Goal: Task Accomplishment & Management: Use online tool/utility

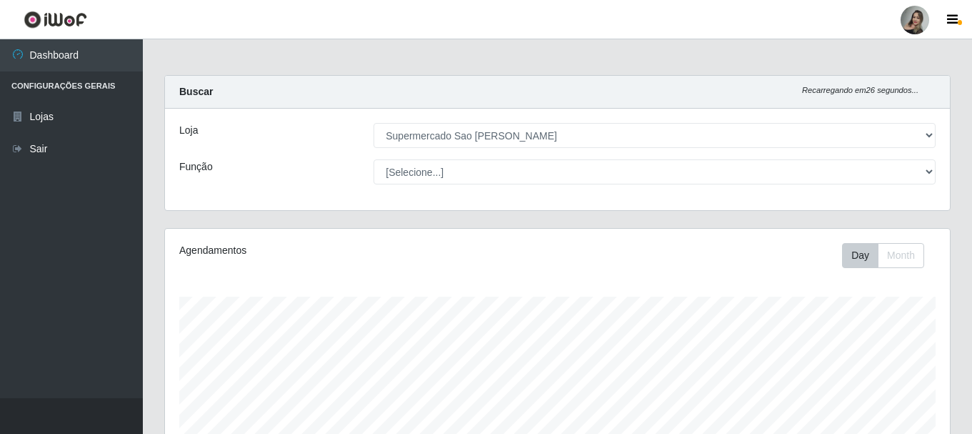
select select "383"
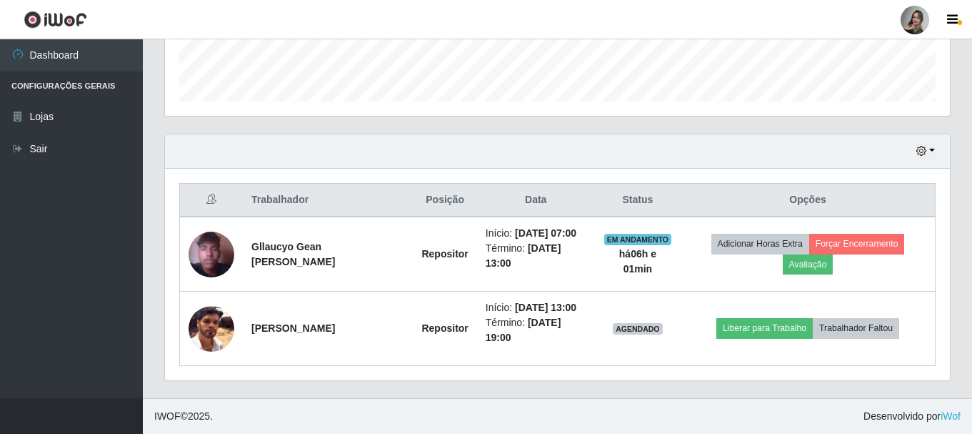
scroll to position [296, 785]
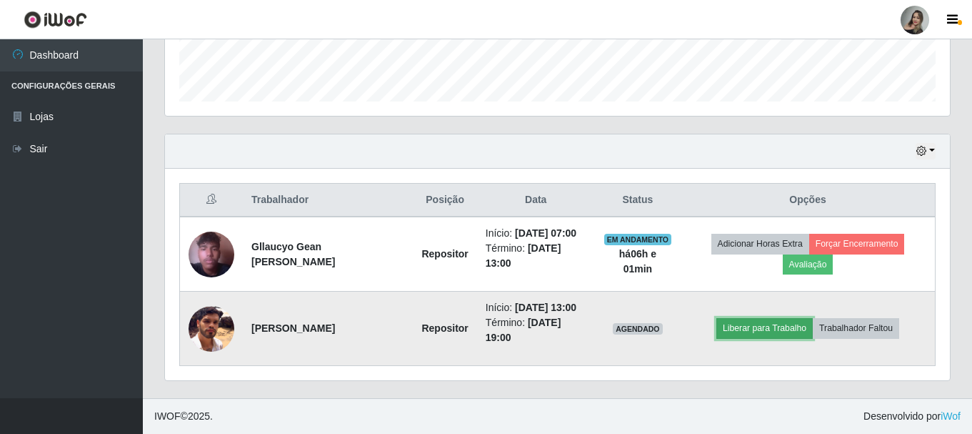
click at [754, 327] on button "Liberar para Trabalho" at bounding box center [765, 328] width 96 height 20
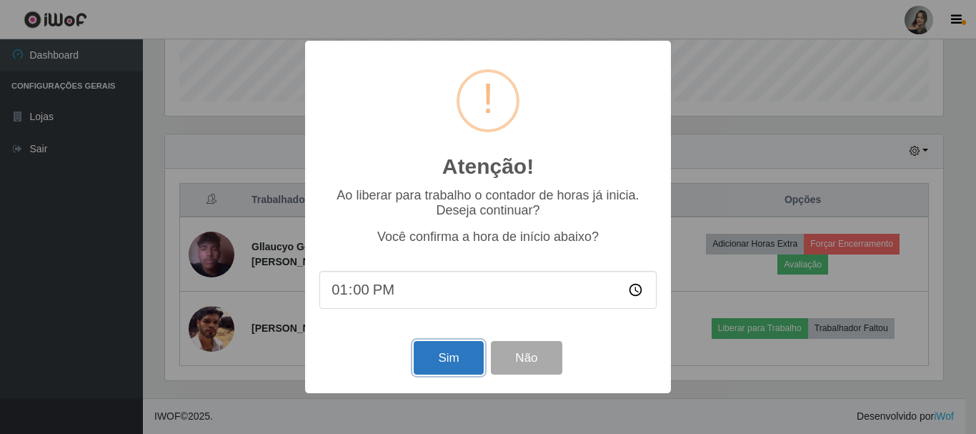
click at [468, 369] on button "Sim" at bounding box center [448, 358] width 69 height 34
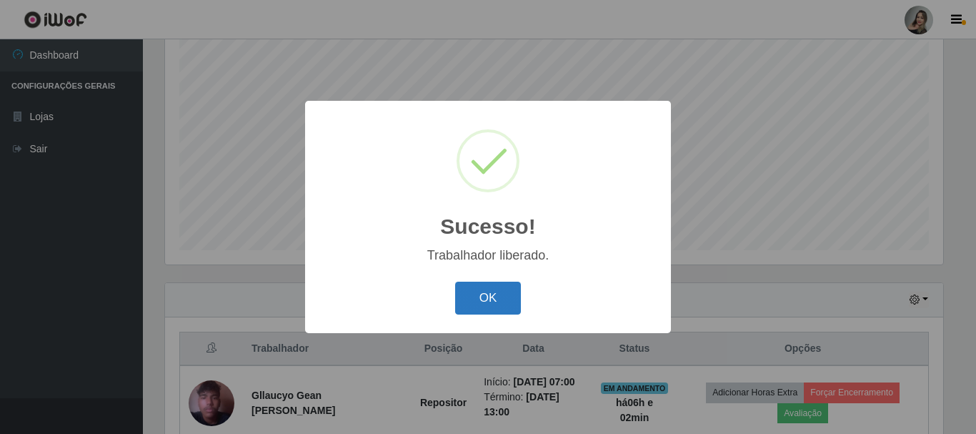
click at [478, 294] on button "OK" at bounding box center [488, 298] width 66 height 34
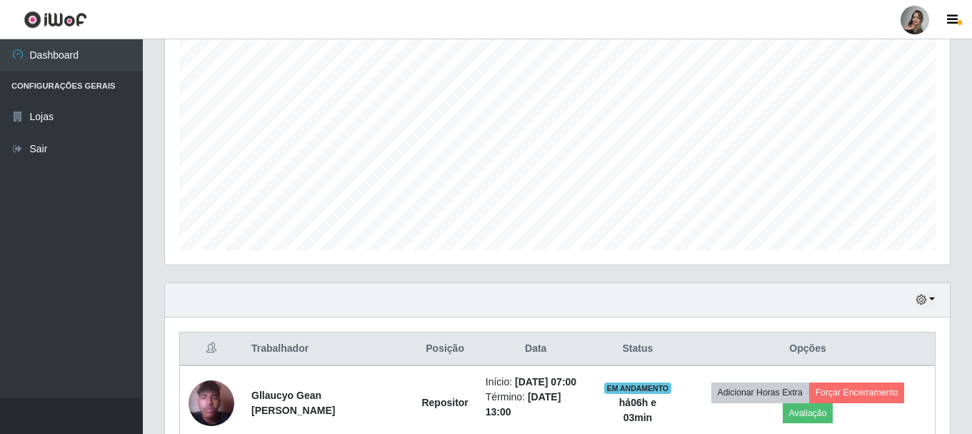
scroll to position [0, 0]
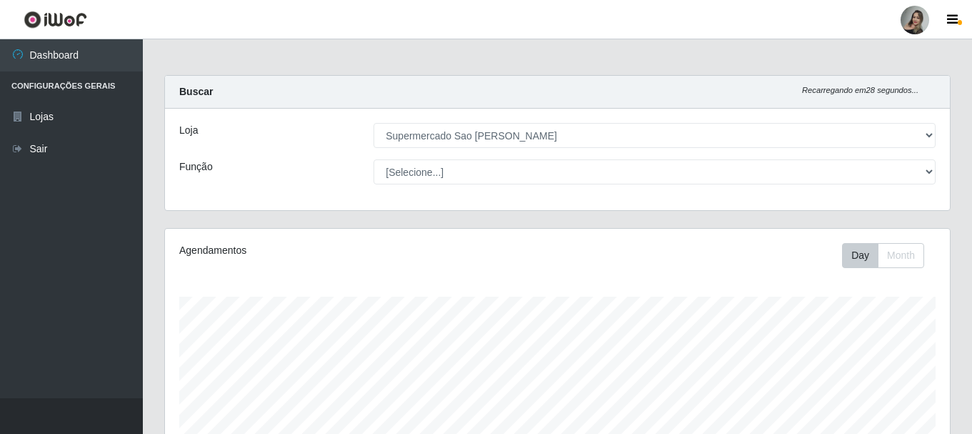
drag, startPoint x: 961, startPoint y: 185, endPoint x: 950, endPoint y: 359, distance: 174.0
click at [950, 359] on div "Carregando... Buscar Recarregando em 28 segundos... Loja [Selecione...] Superme…" at bounding box center [557, 441] width 787 height 732
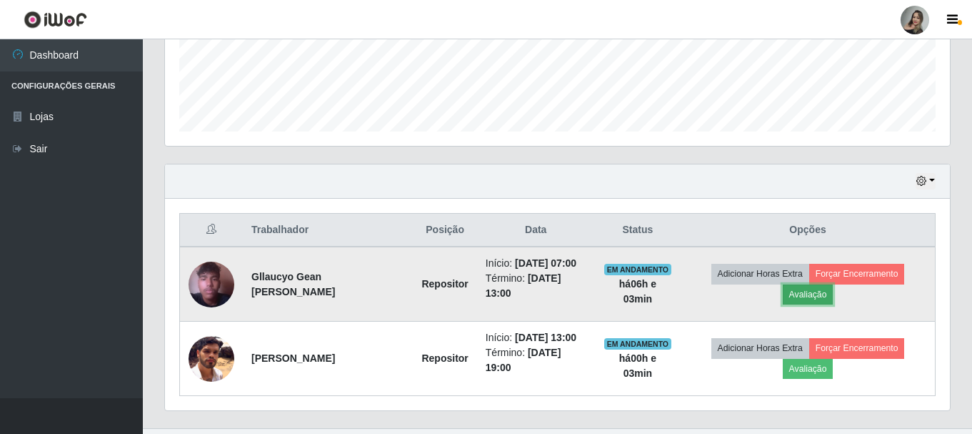
click at [806, 302] on button "Avaliação" at bounding box center [808, 294] width 51 height 20
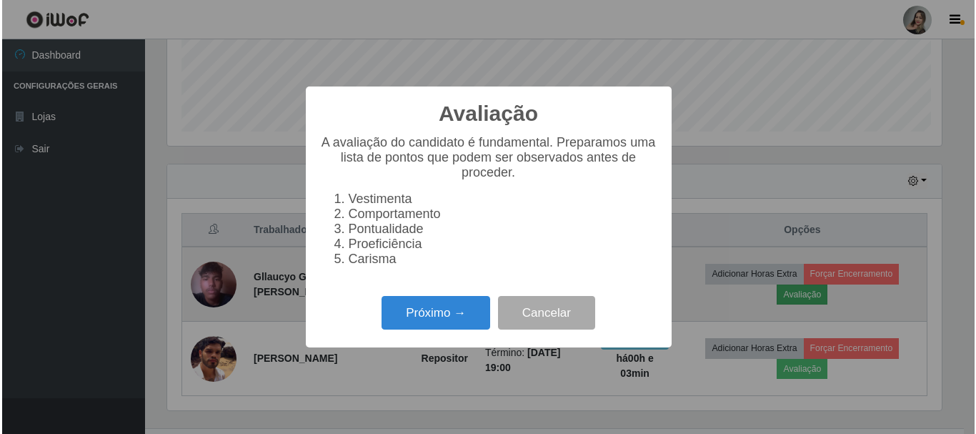
scroll to position [296, 778]
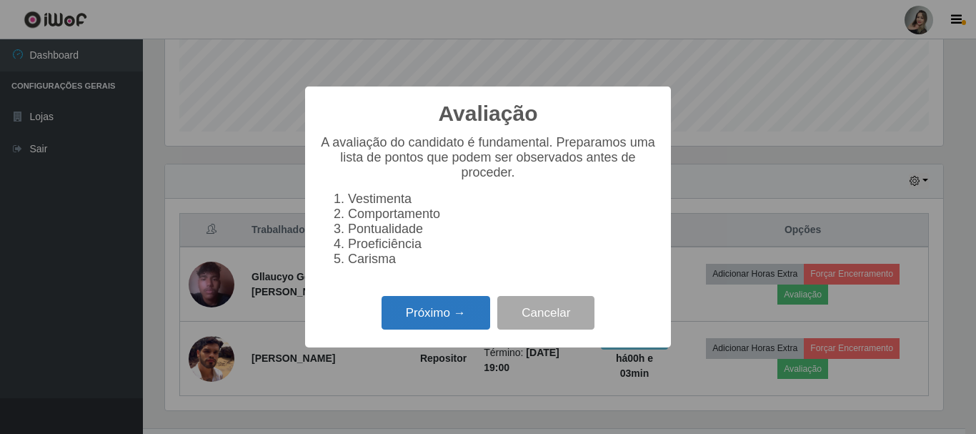
click at [420, 319] on button "Próximo →" at bounding box center [436, 313] width 109 height 34
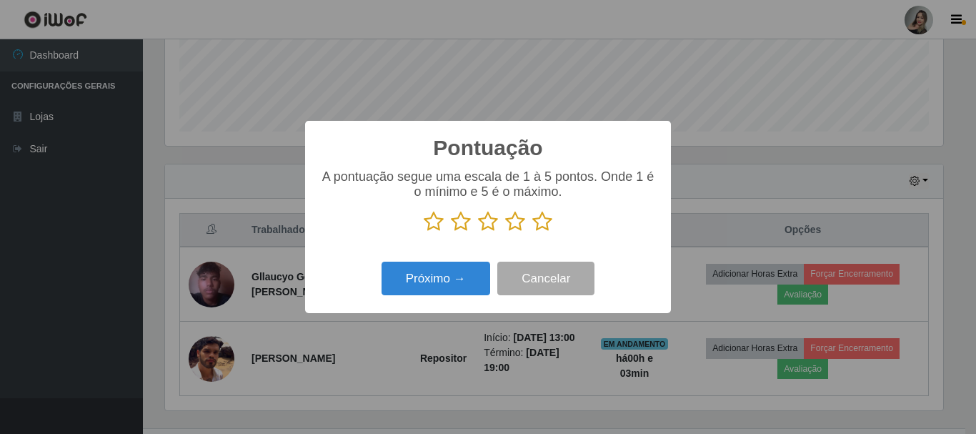
click at [465, 232] on icon at bounding box center [461, 221] width 20 height 21
click at [451, 232] on input "radio" at bounding box center [451, 232] width 0 height 0
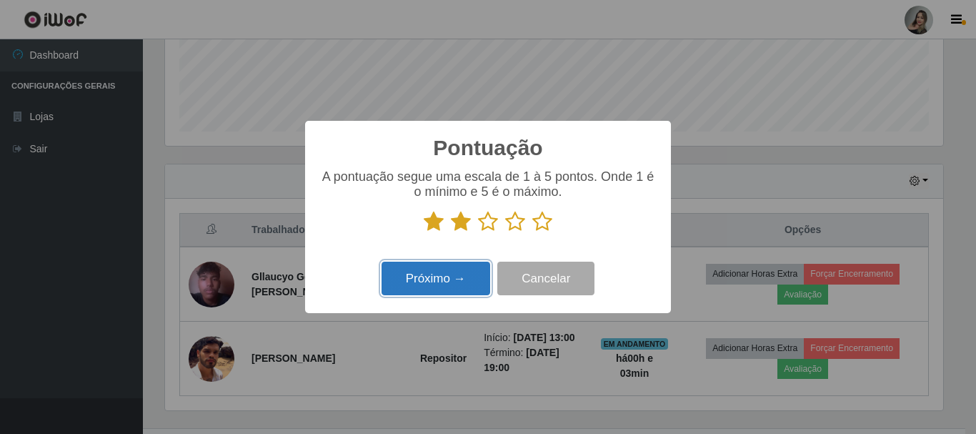
click at [467, 265] on button "Próximo →" at bounding box center [436, 278] width 109 height 34
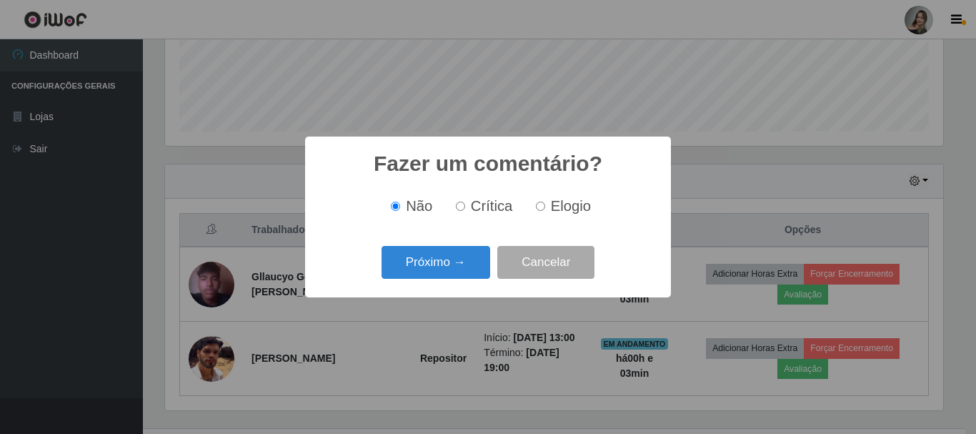
click at [467, 265] on button "Próximo →" at bounding box center [436, 263] width 109 height 34
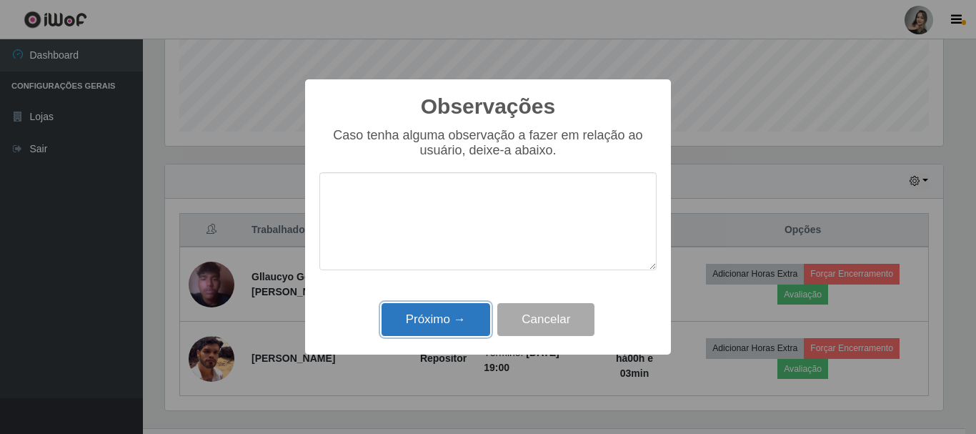
click at [451, 318] on button "Próximo →" at bounding box center [436, 320] width 109 height 34
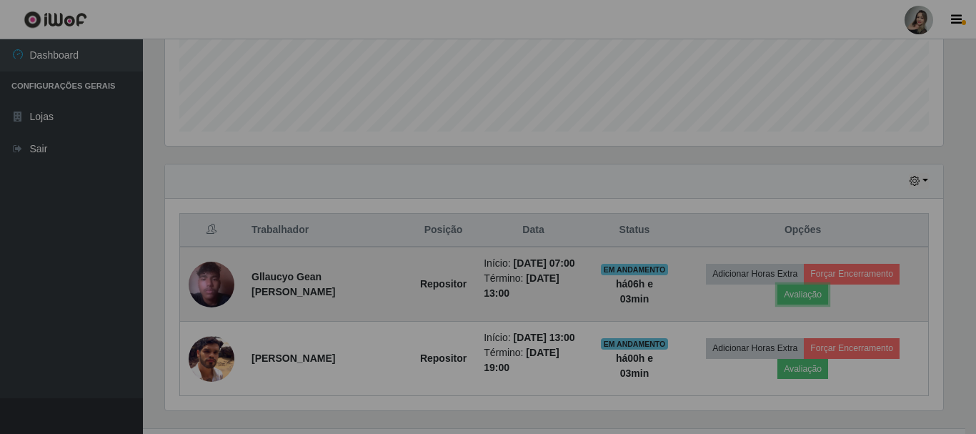
scroll to position [296, 785]
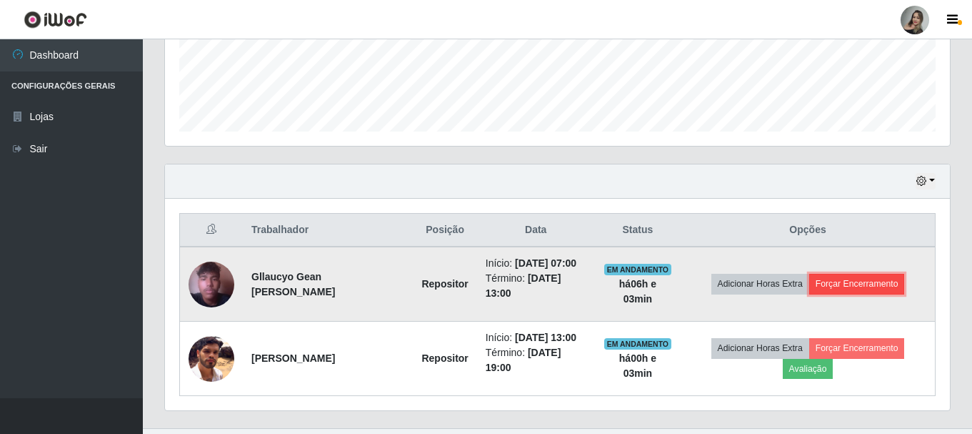
click at [863, 287] on button "Forçar Encerramento" at bounding box center [857, 284] width 96 height 20
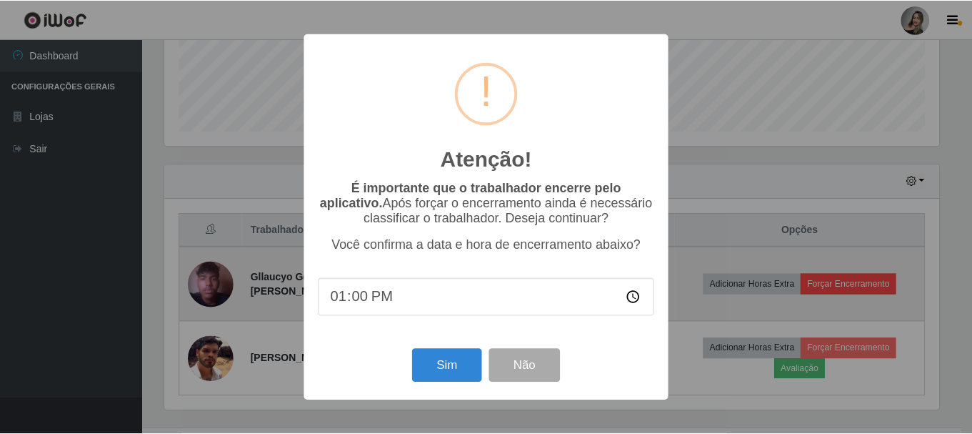
scroll to position [296, 778]
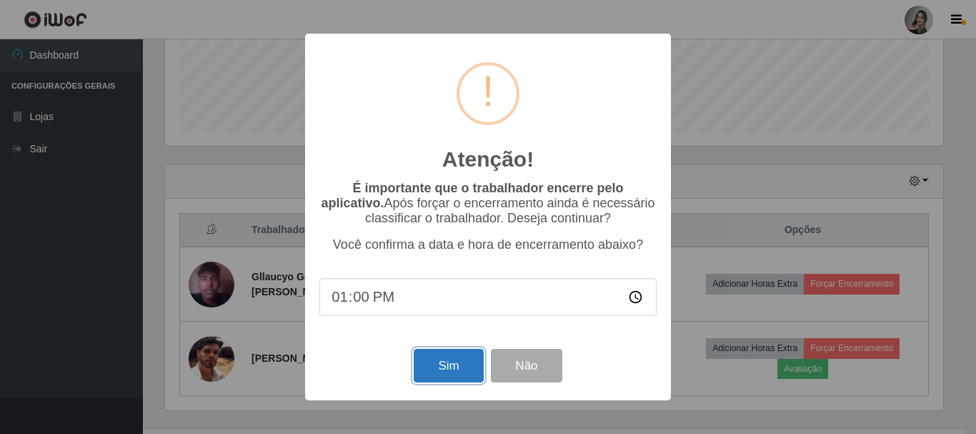
click at [454, 367] on button "Sim" at bounding box center [448, 366] width 69 height 34
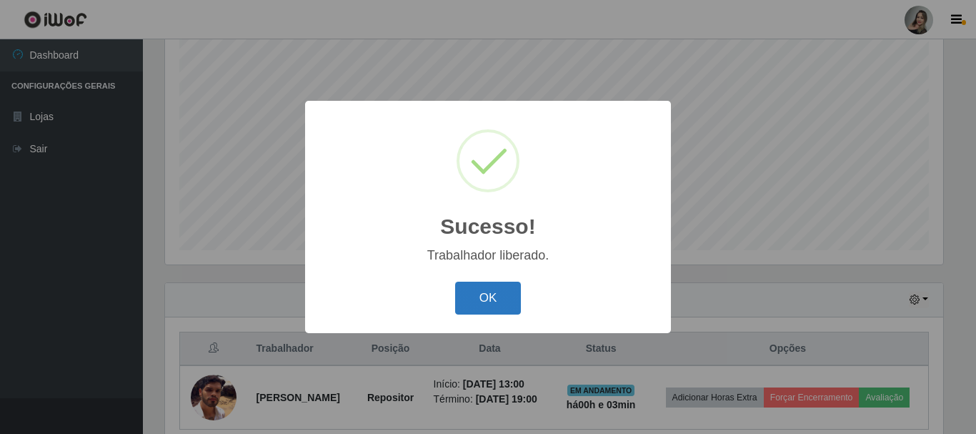
click at [472, 310] on button "OK" at bounding box center [488, 298] width 66 height 34
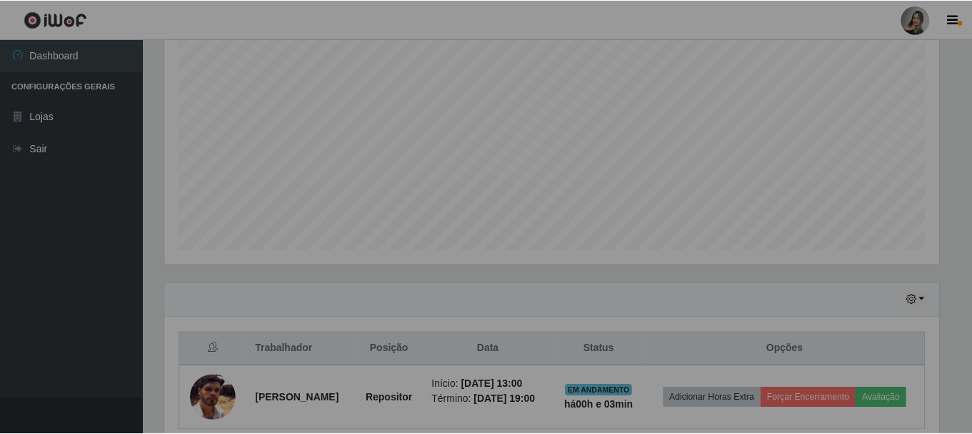
scroll to position [296, 785]
